Goal: Check status: Check status

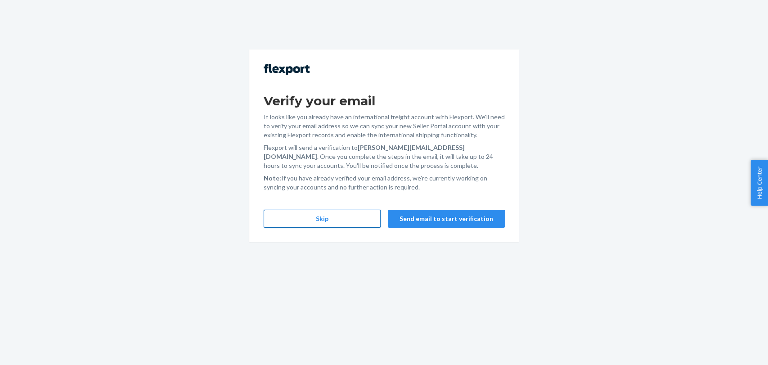
click at [332, 221] on button "Skip" at bounding box center [322, 219] width 117 height 18
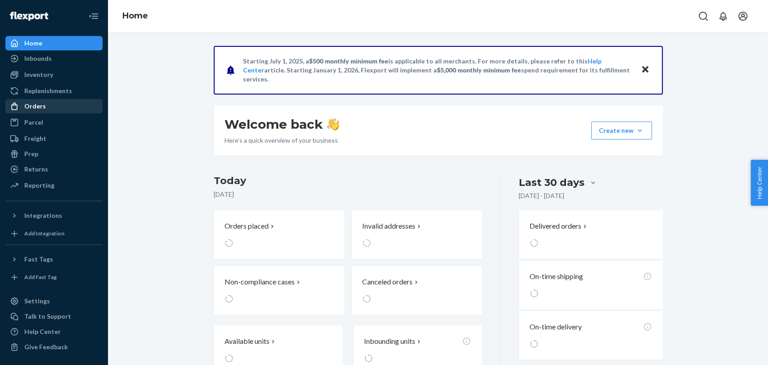
click at [30, 106] on div "Orders" at bounding box center [35, 106] width 22 height 9
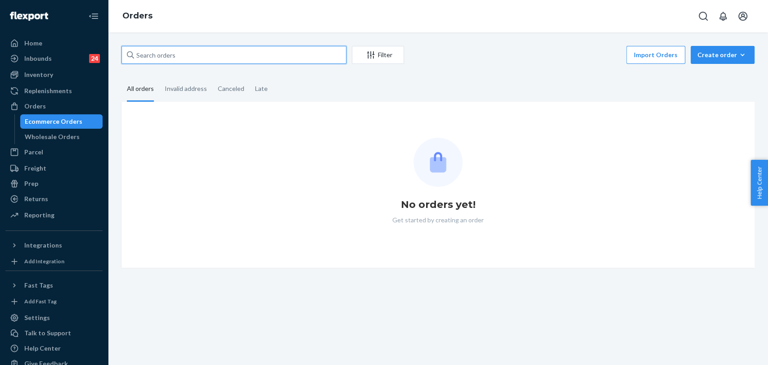
click at [180, 61] on input "text" at bounding box center [234, 55] width 225 height 18
paste input "255206052"
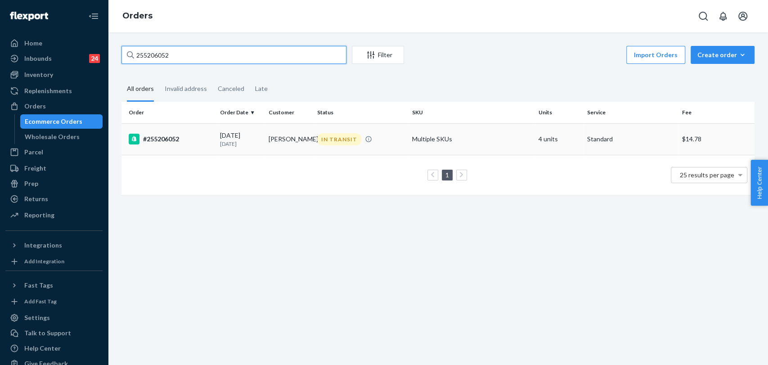
type input "255206052"
click at [168, 141] on div "#255206052" at bounding box center [171, 139] width 84 height 11
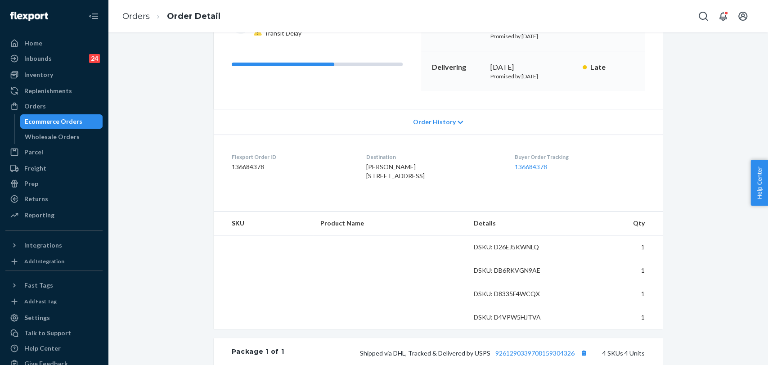
scroll to position [250, 0]
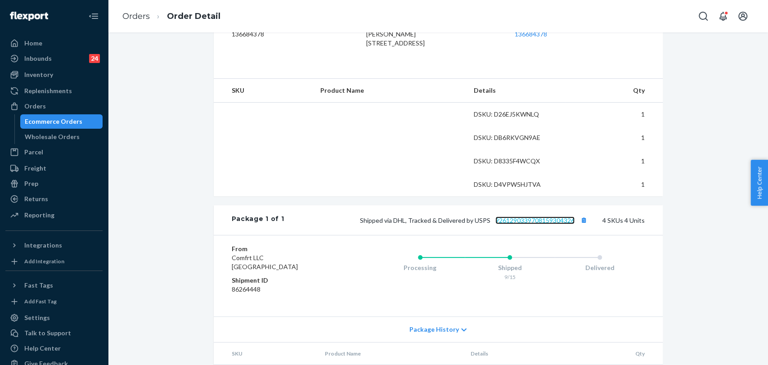
click at [513, 224] on link "9261290339708159304326" at bounding box center [535, 220] width 79 height 8
